Goal: Task Accomplishment & Management: Use online tool/utility

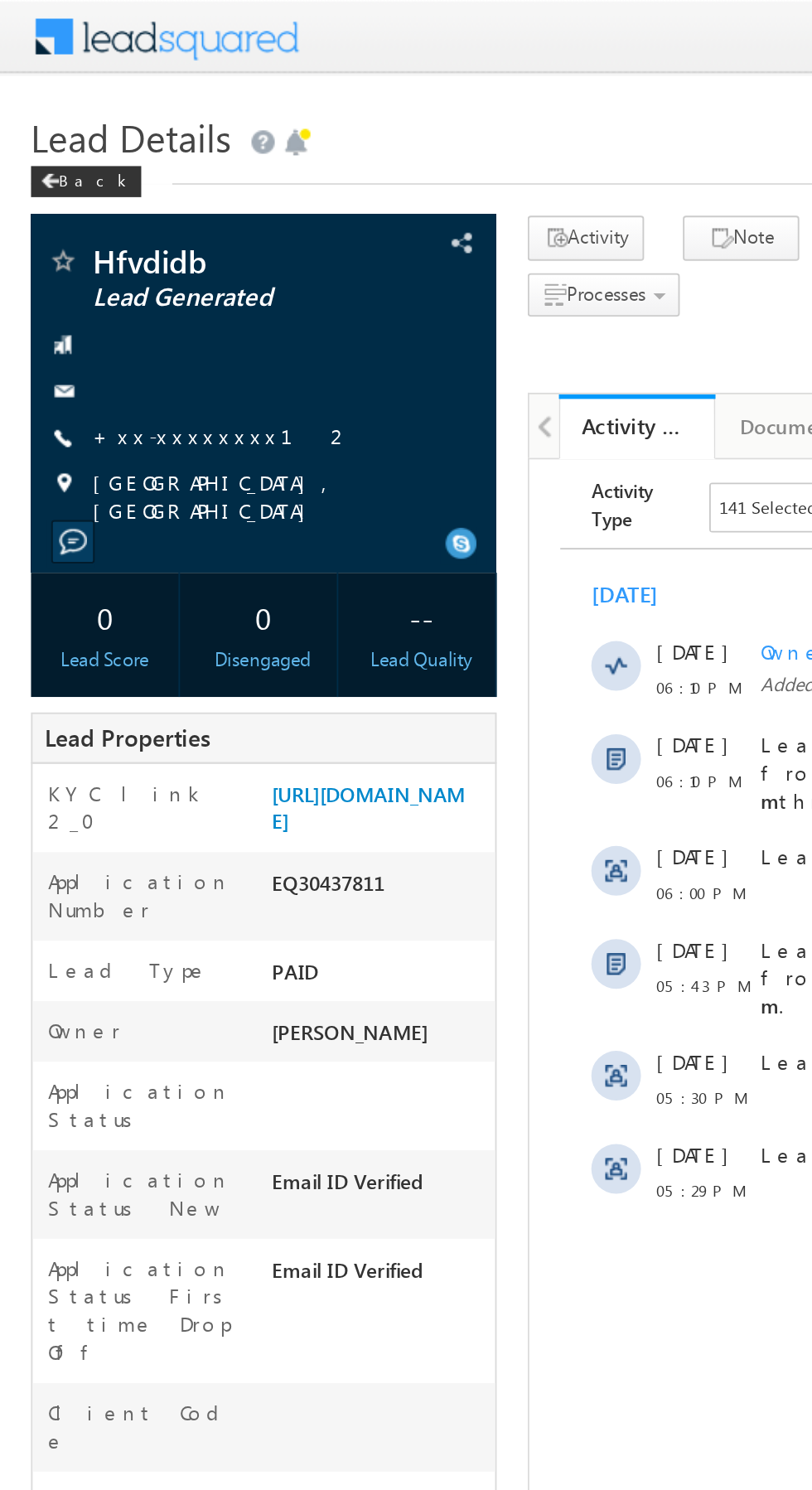
click at [103, 232] on link "+xx-xxxxxxxx12" at bounding box center [119, 232] width 139 height 14
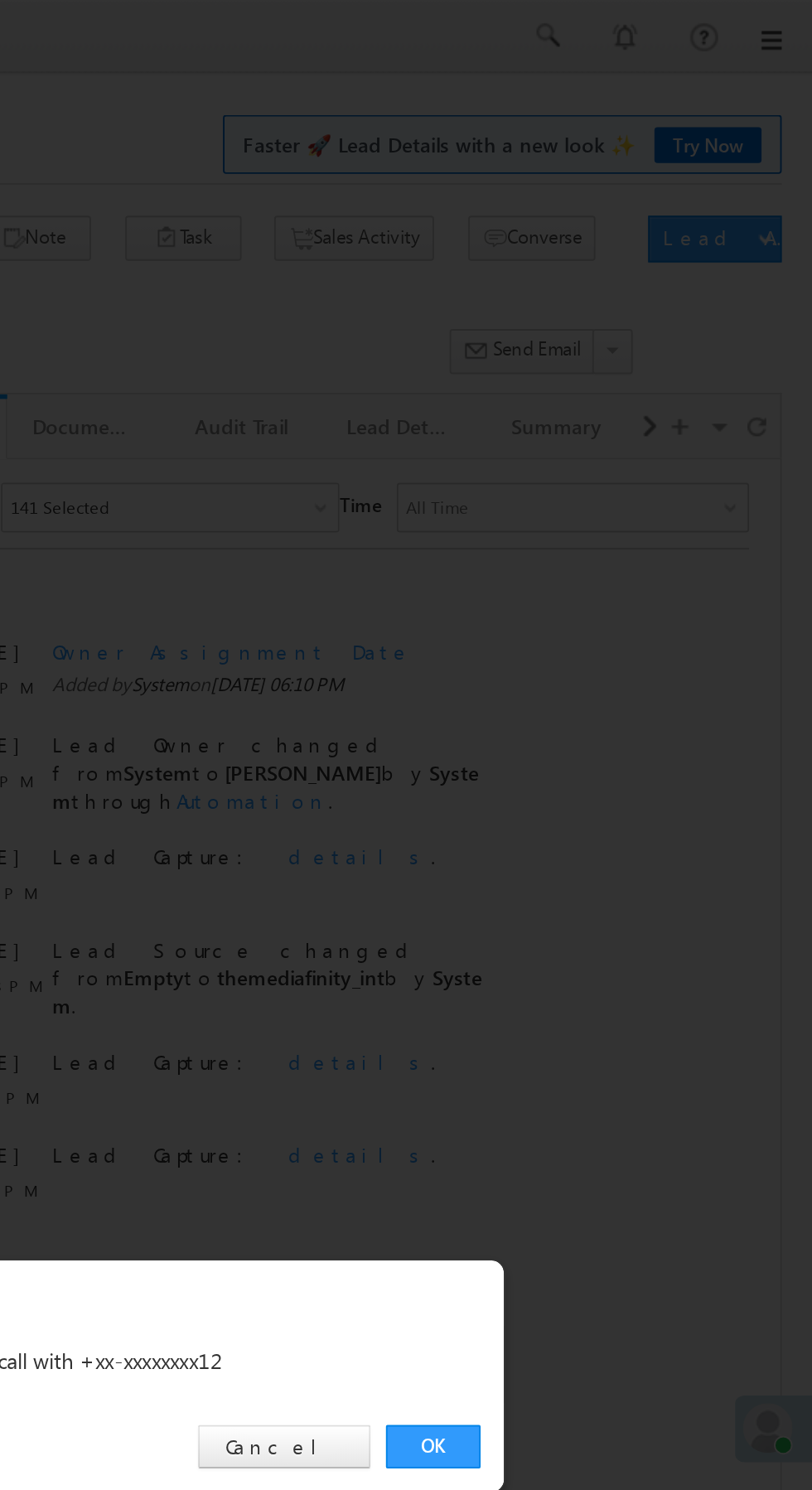
click at [610, 775] on link "OK" at bounding box center [609, 772] width 51 height 23
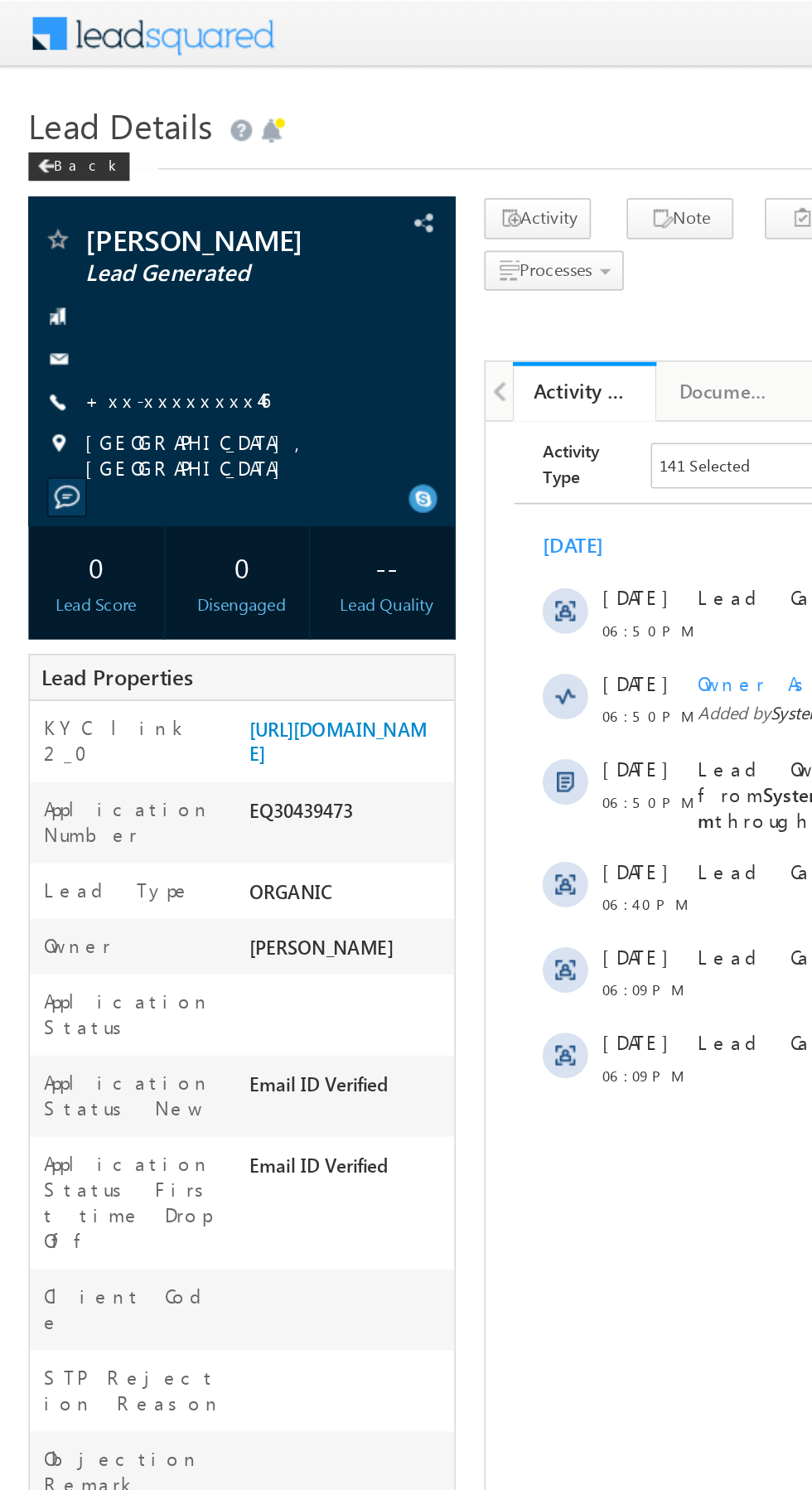
click at [106, 230] on link "+xx-xxxxxxxx46" at bounding box center [103, 232] width 107 height 14
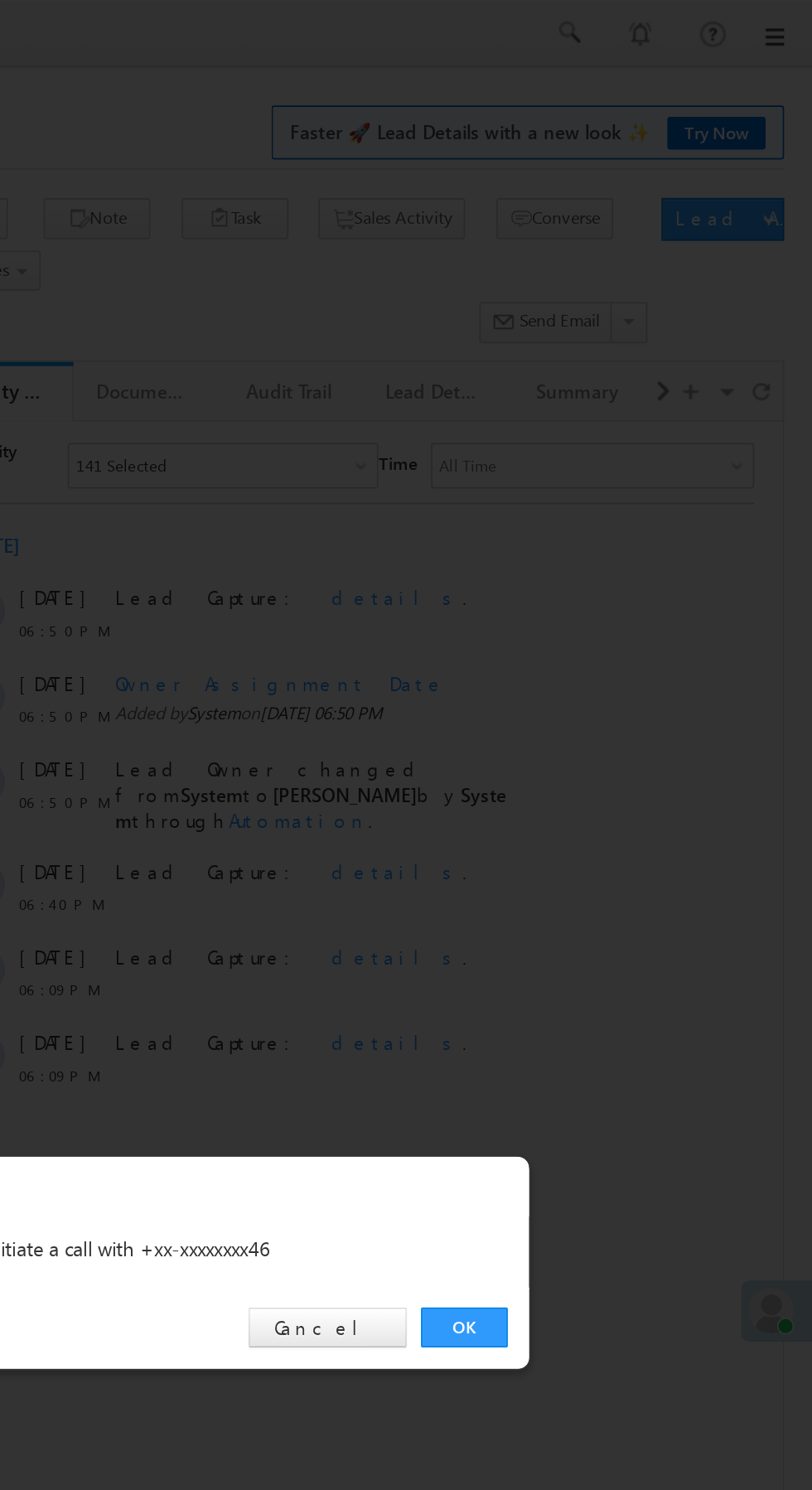
click at [615, 776] on link "OK" at bounding box center [609, 772] width 51 height 23
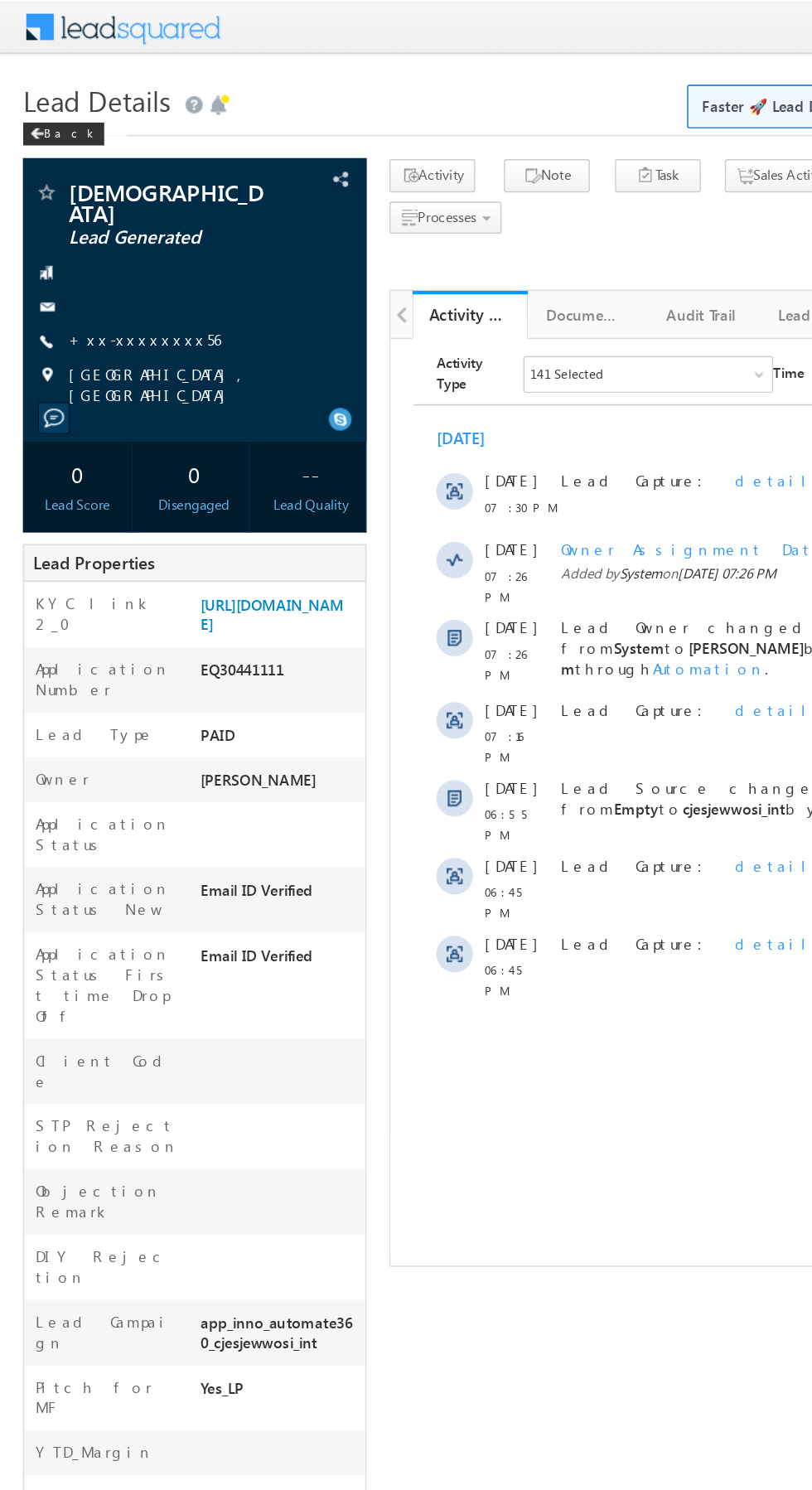
click at [103, 238] on link "+xx-xxxxxxxx56" at bounding box center [104, 245] width 110 height 14
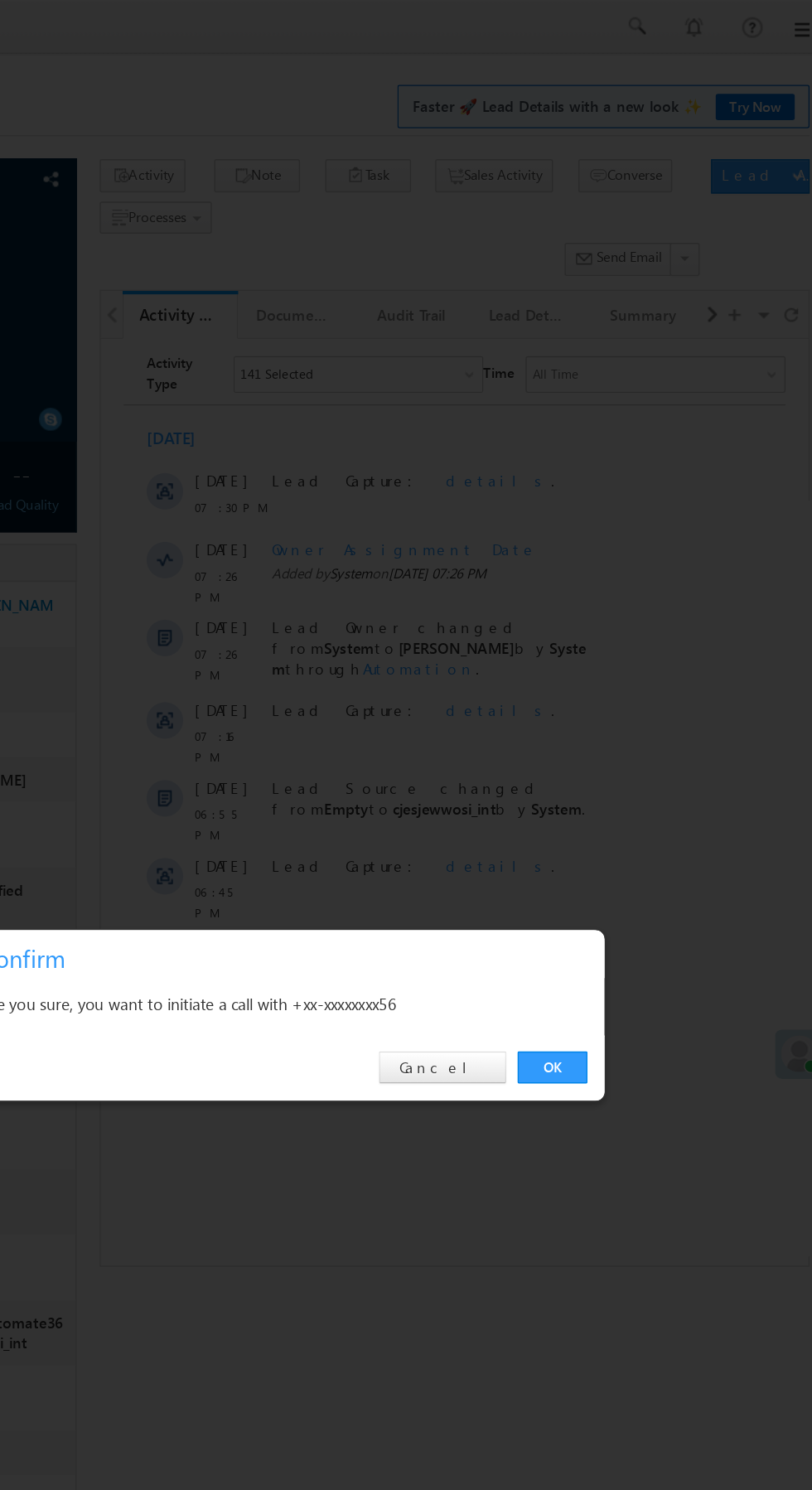
click at [600, 769] on link "OK" at bounding box center [609, 772] width 51 height 23
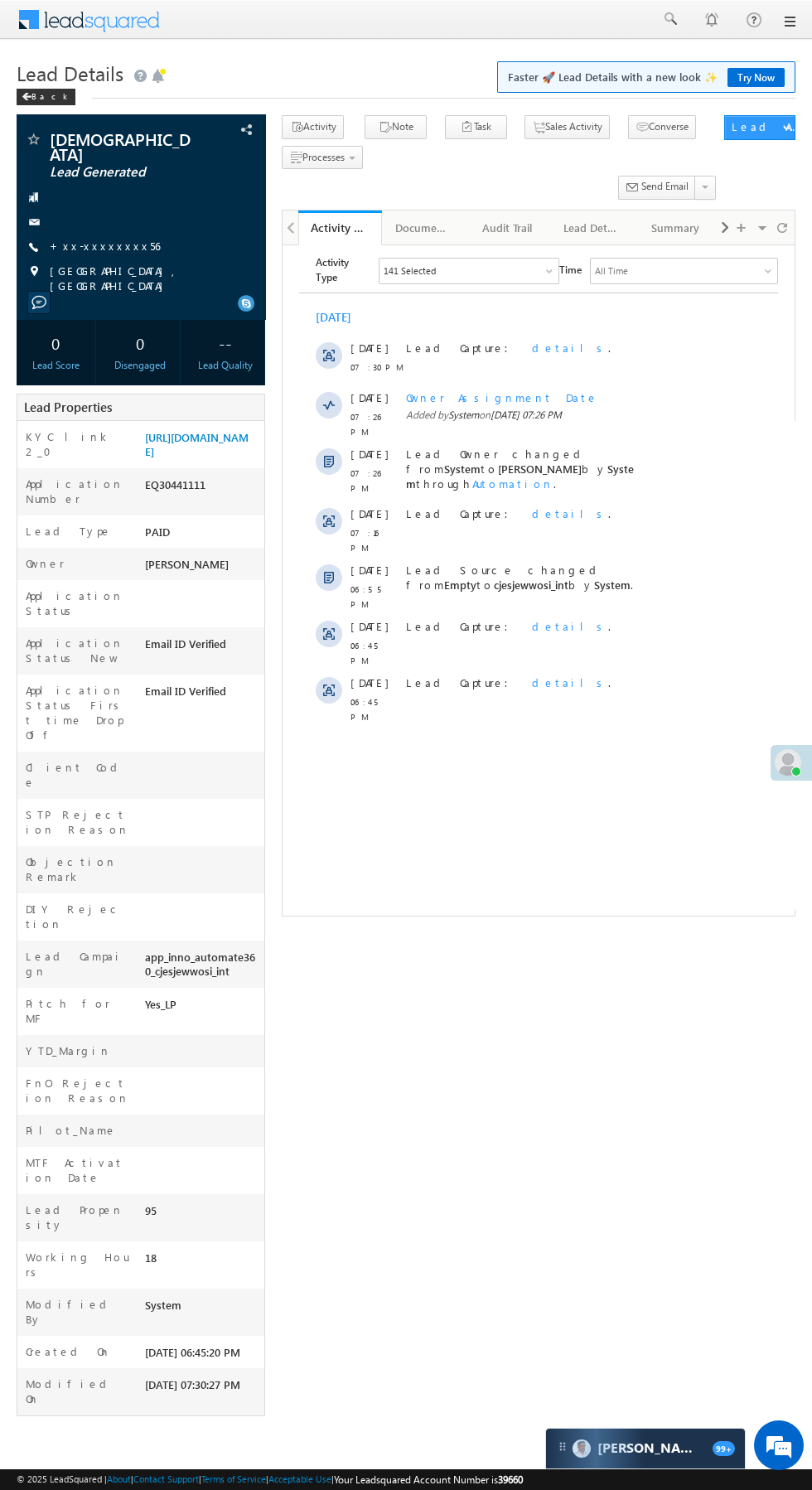
click at [122, 214] on div at bounding box center [140, 222] width 232 height 17
click at [101, 238] on link "+xx-xxxxxxxx56" at bounding box center [104, 245] width 110 height 14
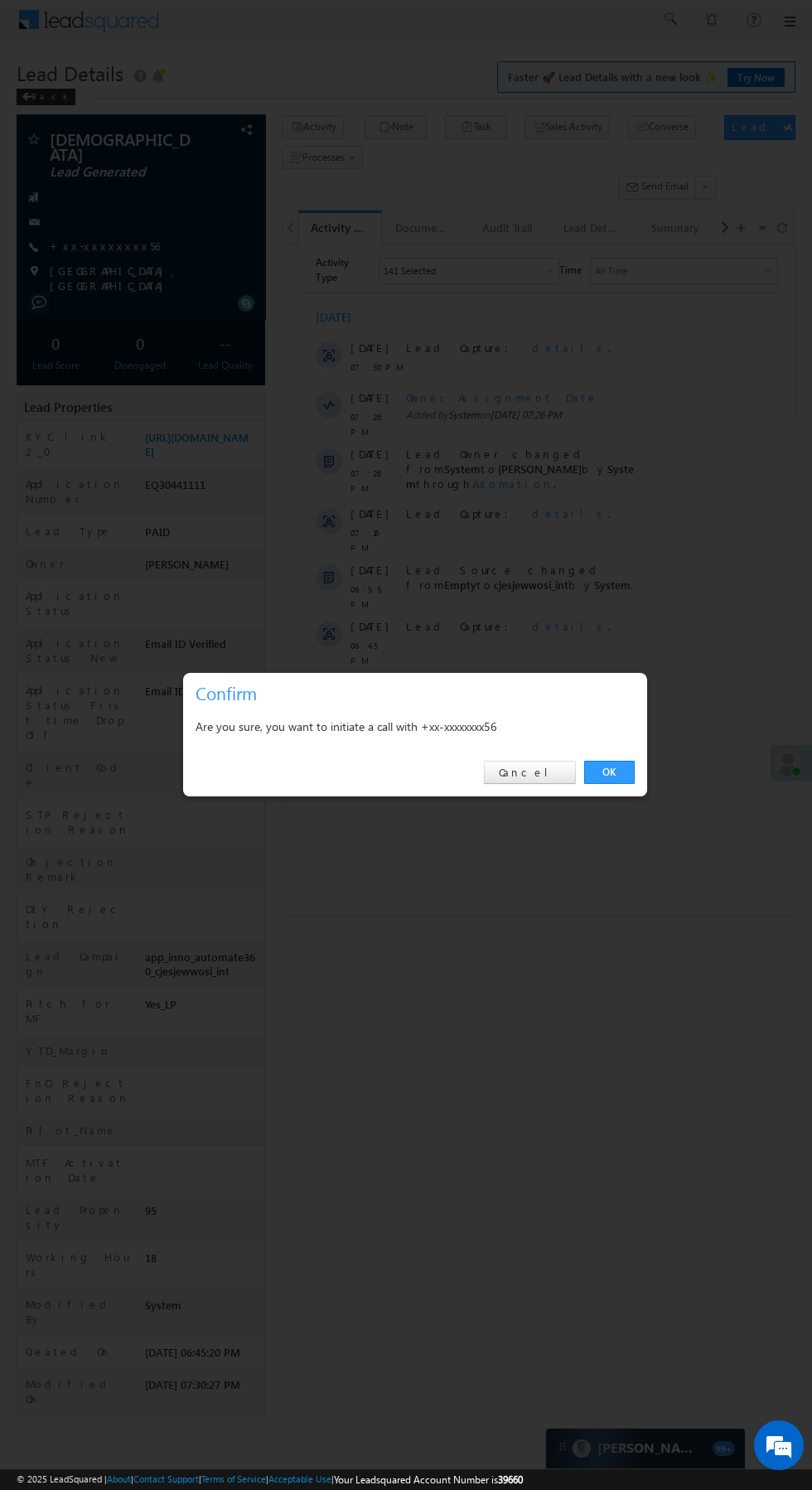
click at [630, 785] on div "OK Cancel" at bounding box center [415, 773] width 464 height 47
click at [620, 783] on link "OK" at bounding box center [609, 772] width 51 height 23
